Goal: Transaction & Acquisition: Purchase product/service

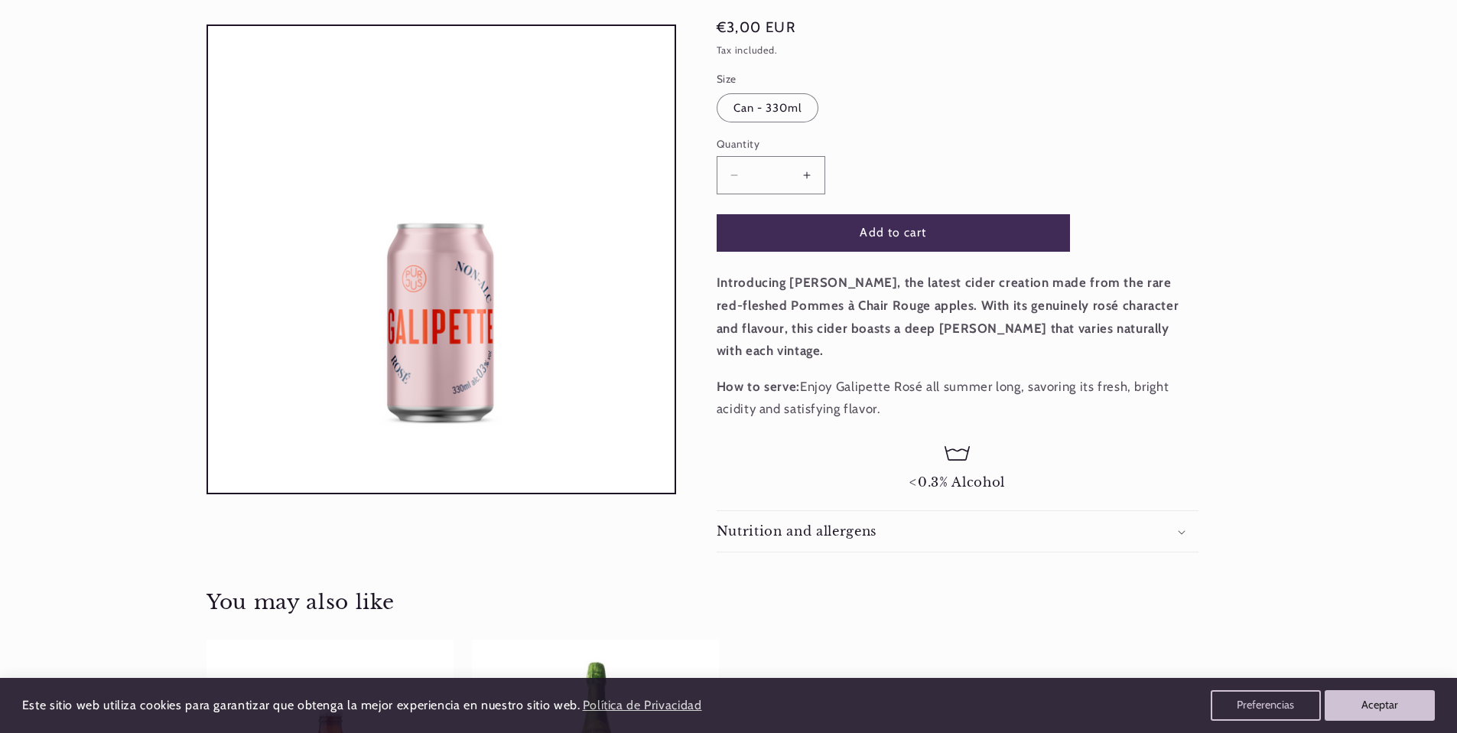
scroll to position [244, 0]
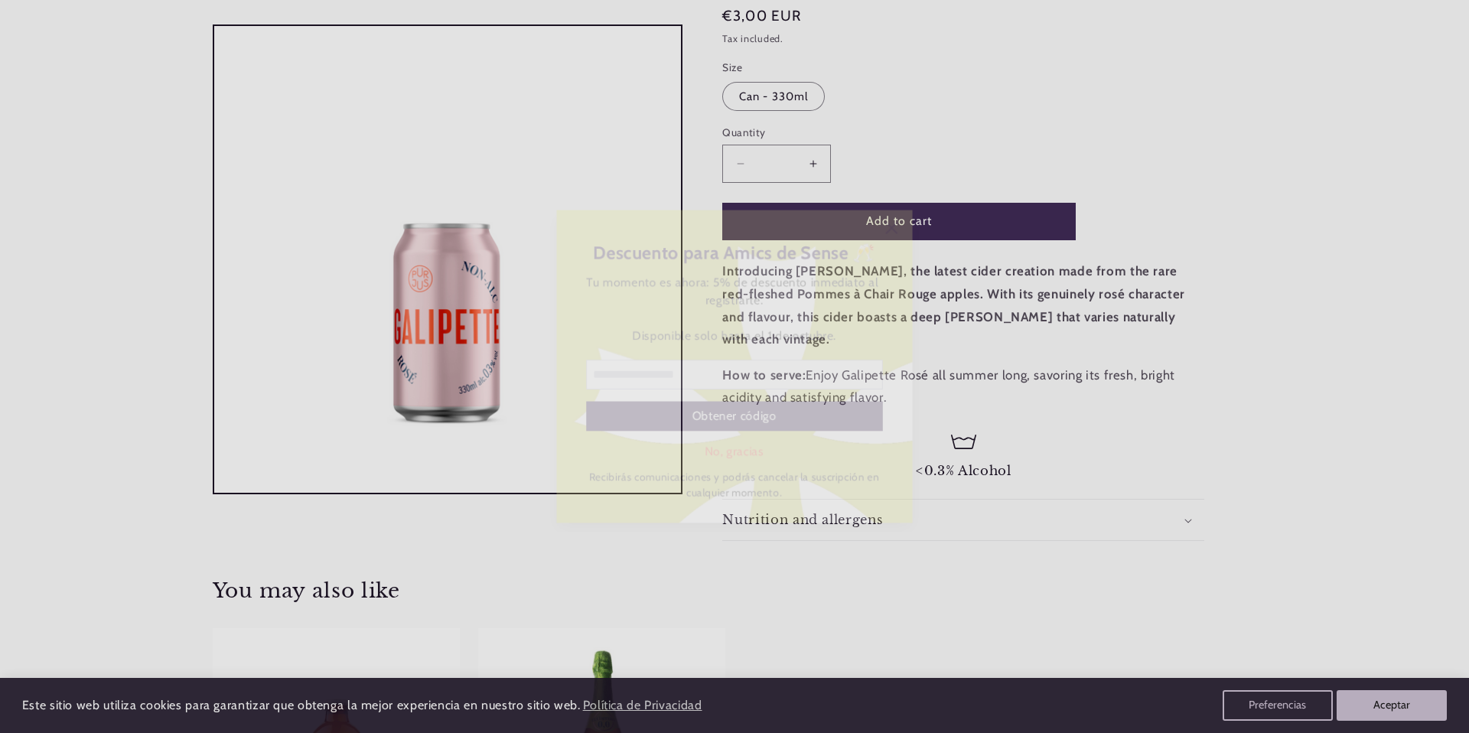
click at [896, 223] on icon at bounding box center [897, 223] width 12 height 12
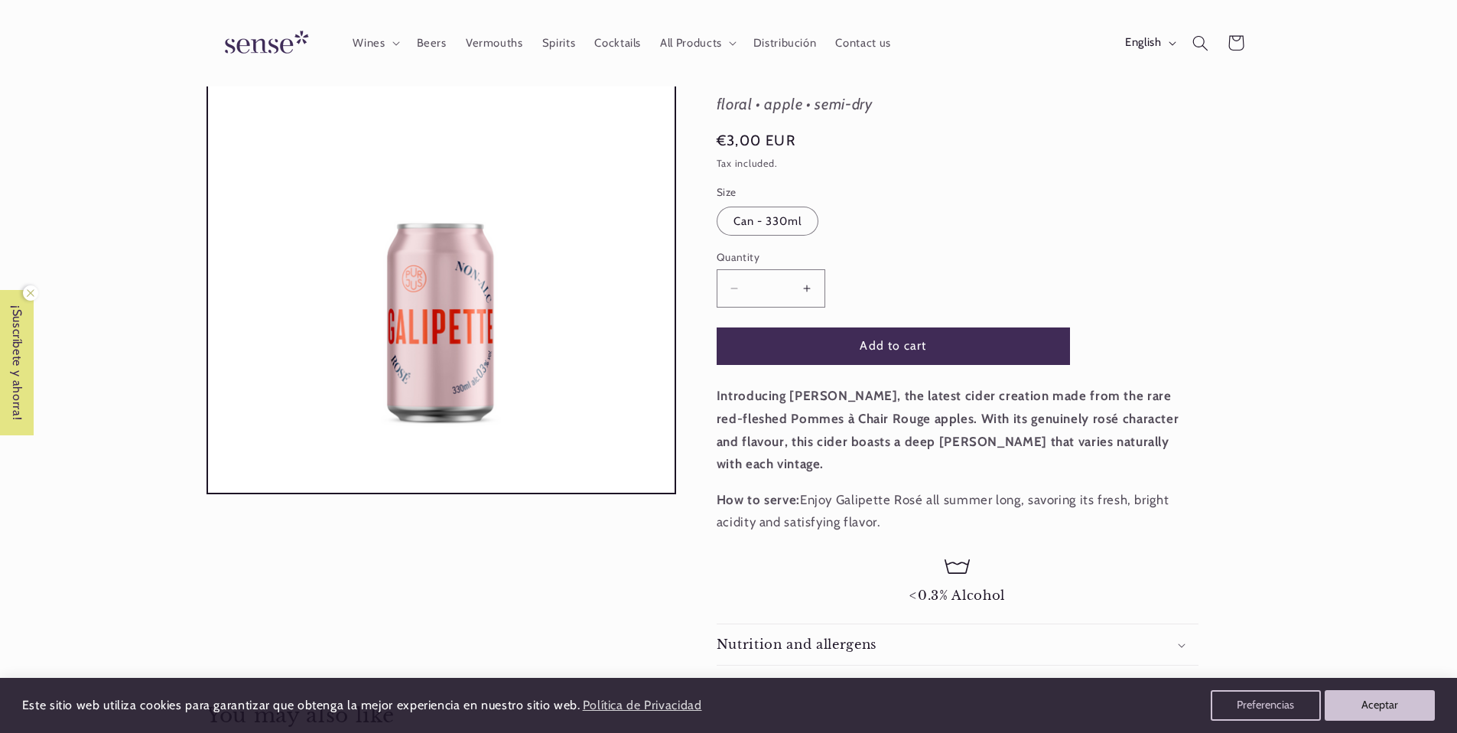
scroll to position [0, 0]
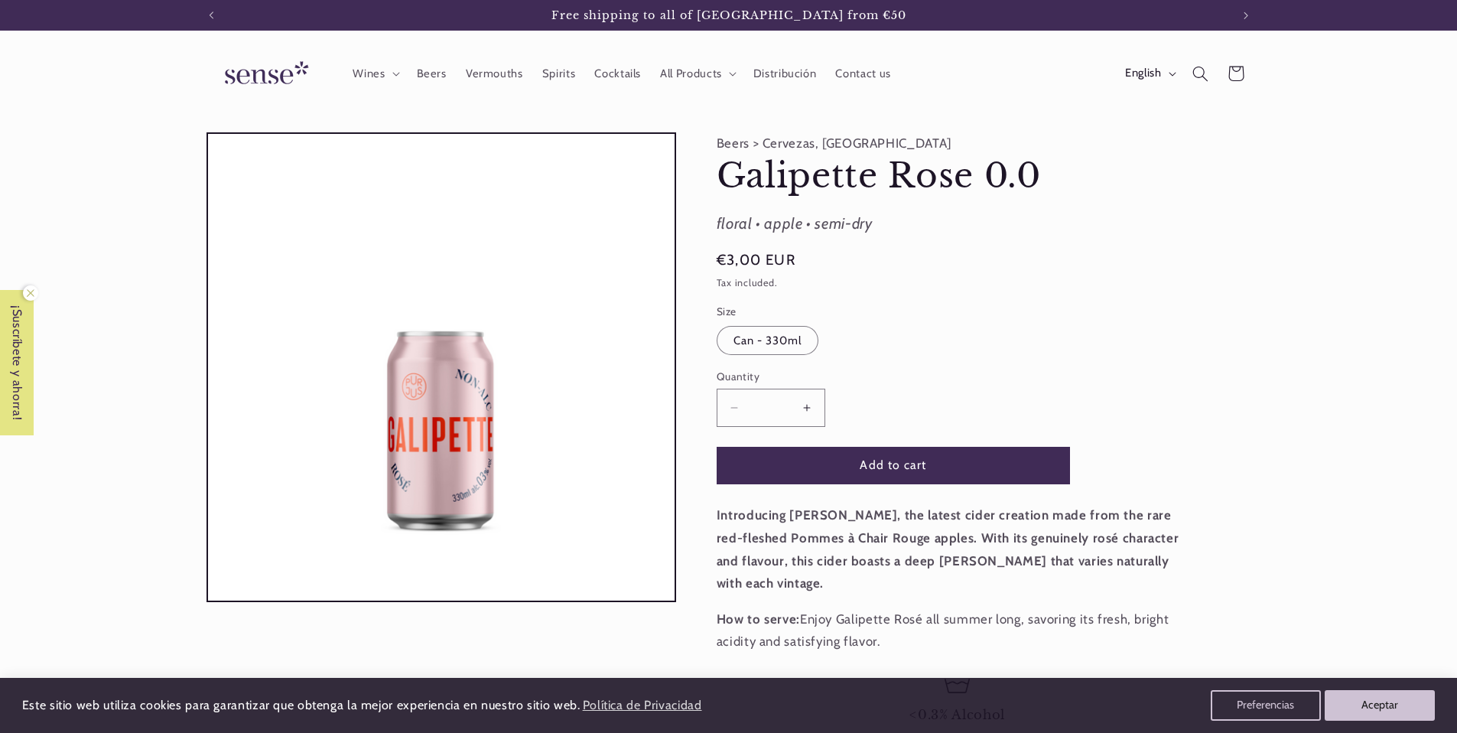
click at [809, 412] on button "Increase quantity for Galipette Rose 0.0" at bounding box center [807, 407] width 34 height 37
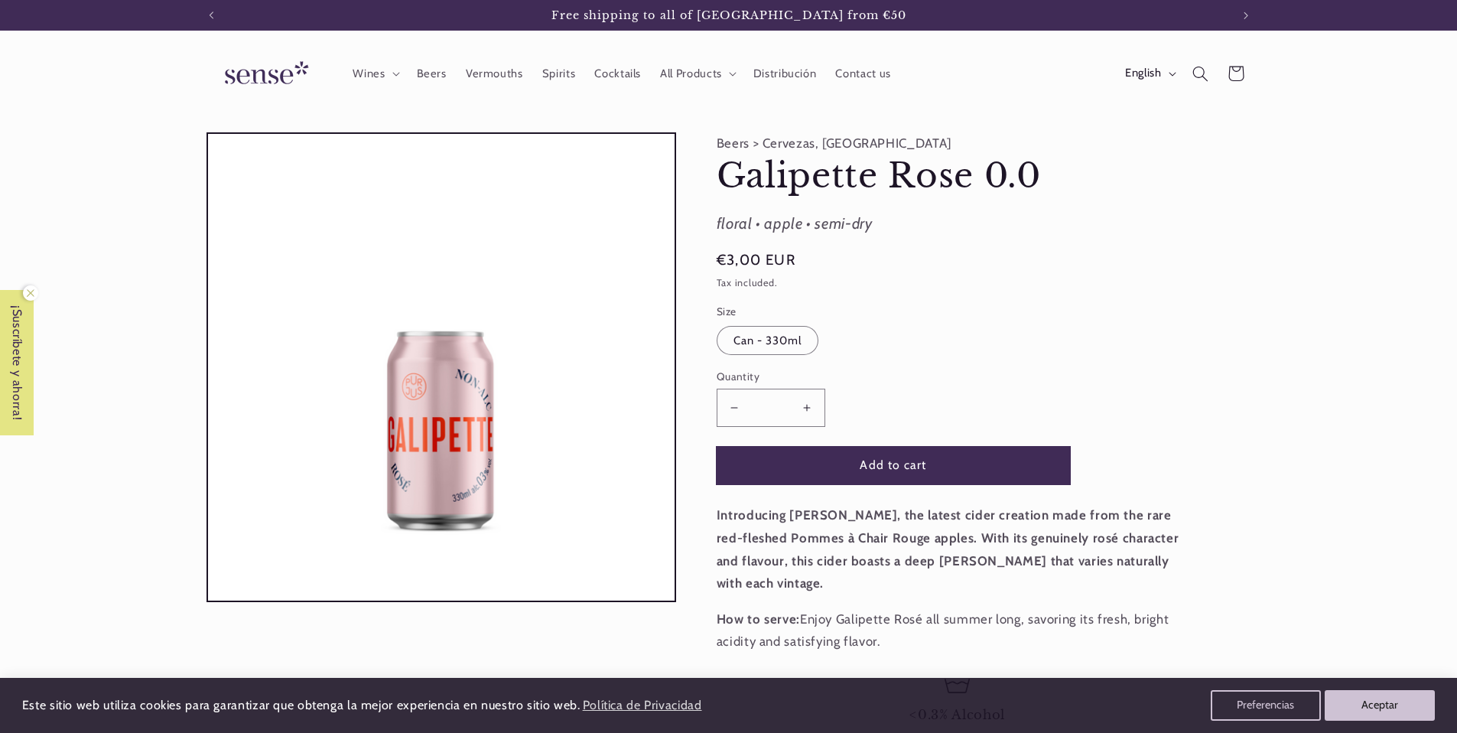
click at [891, 474] on button "Add to cart" at bounding box center [893, 465] width 353 height 37
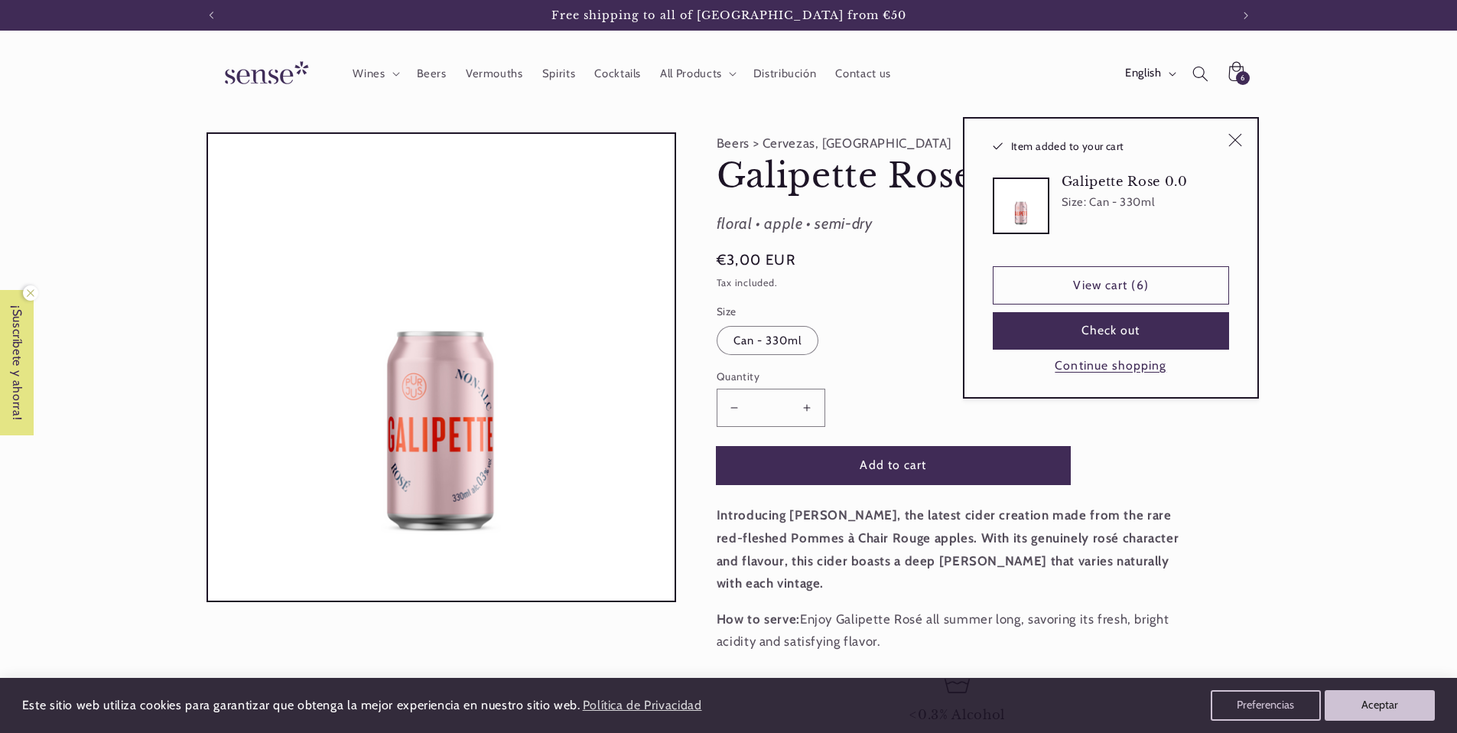
type input "*"
click at [1084, 295] on link "View cart (6)" at bounding box center [1111, 284] width 236 height 37
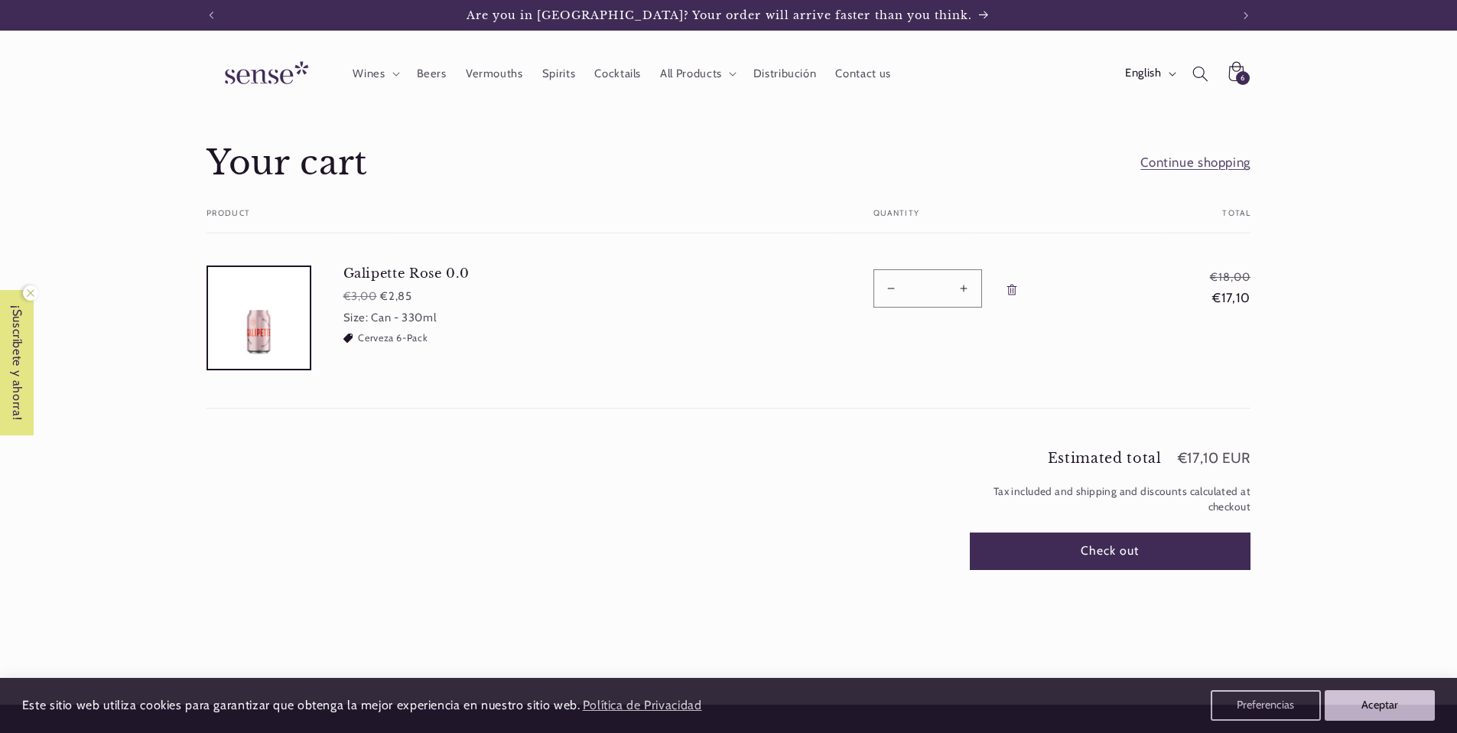
click at [894, 288] on button "Decrease quantity for Galipette Rose 0.0" at bounding box center [891, 287] width 34 height 37
type input "*"
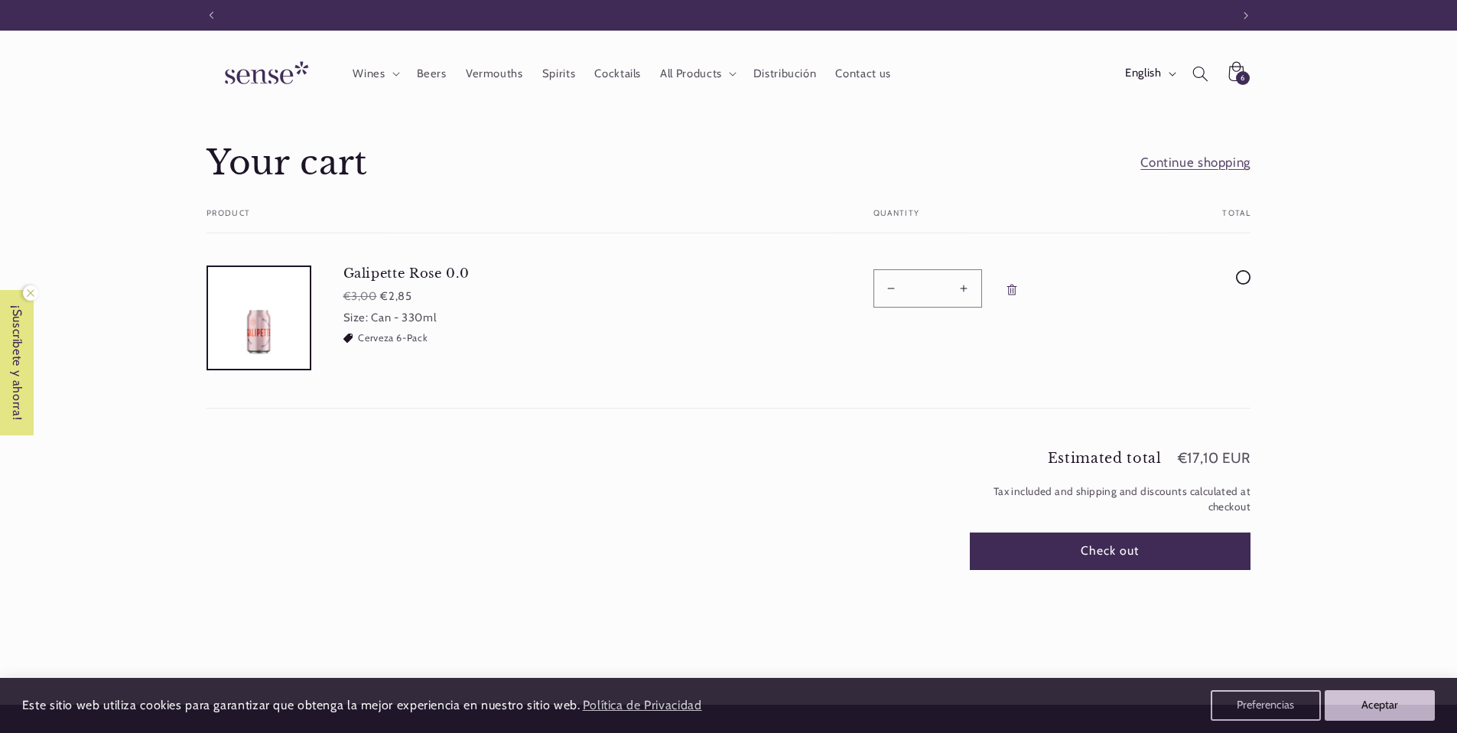
scroll to position [0, 1019]
click at [968, 290] on button "Increase quantity for Galipette Rose 0.0" at bounding box center [964, 287] width 34 height 37
type input "*"
click at [968, 290] on button "Increase quantity for Galipette Rose 0.0" at bounding box center [964, 287] width 34 height 37
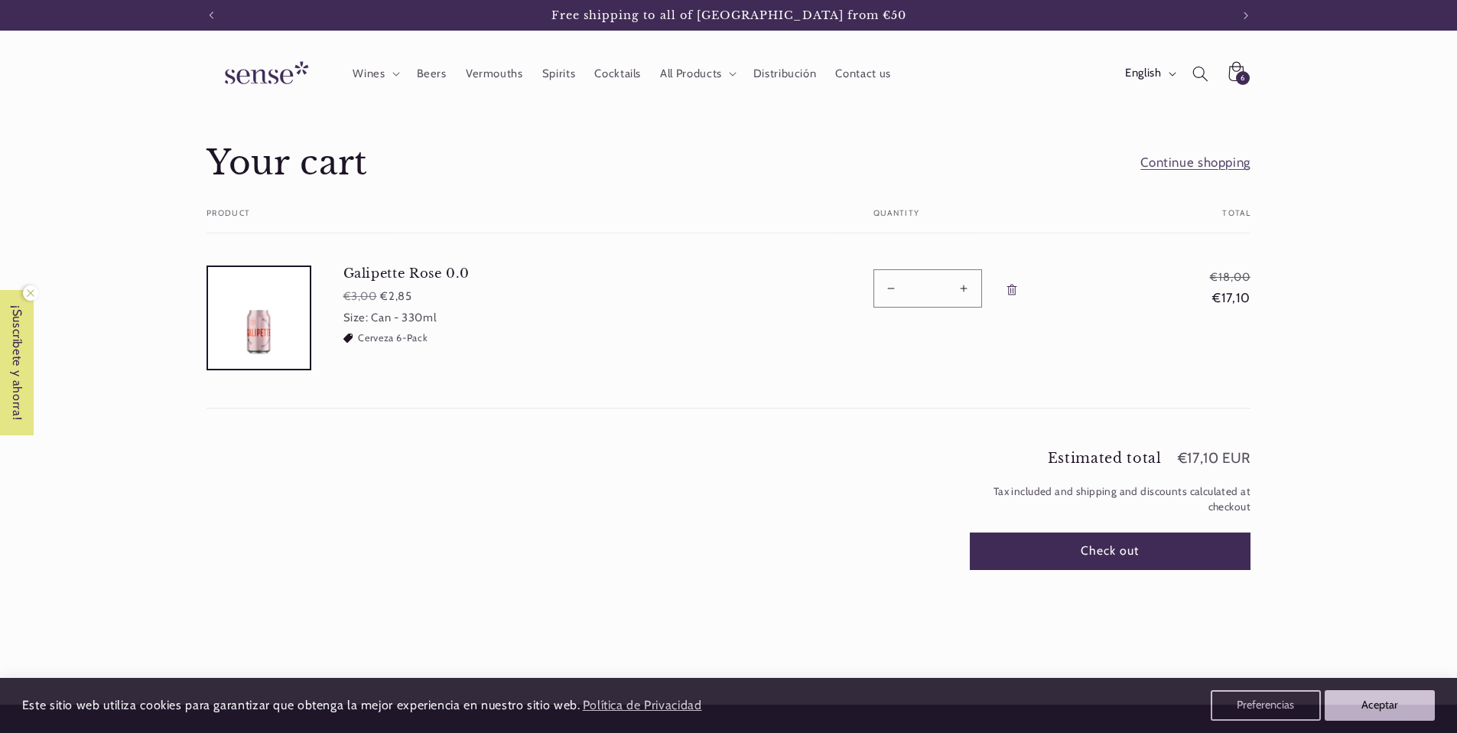
click at [968, 290] on button "Increase quantity for Galipette Rose 0.0" at bounding box center [964, 287] width 34 height 37
type input "**"
click at [968, 290] on form "Your cart Product Total Quantity Total Galipette Rose 0.0 Regular price €3,00 S…" at bounding box center [729, 309] width 1044 height 200
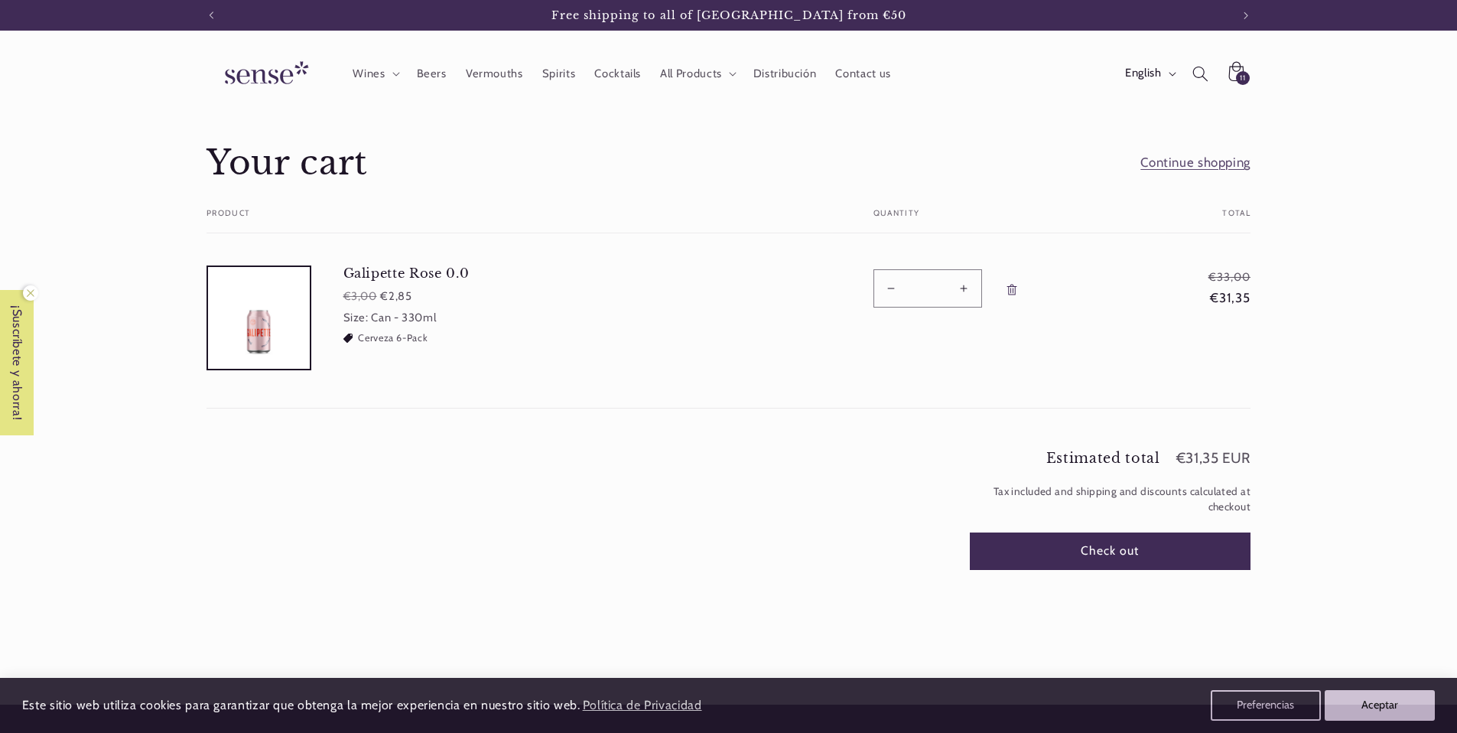
click at [965, 289] on button "Increase quantity for Galipette Rose 0.0" at bounding box center [964, 287] width 34 height 37
type input "**"
click at [1113, 545] on button "Check out" at bounding box center [1111, 550] width 282 height 37
